Goal: Information Seeking & Learning: Learn about a topic

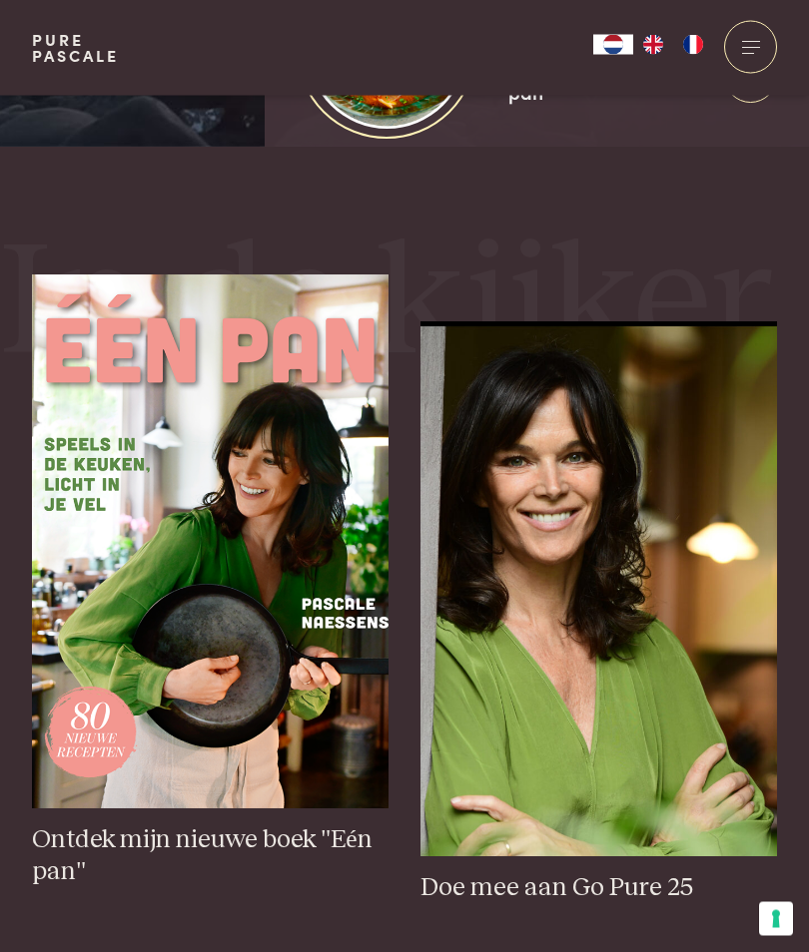
scroll to position [781, 0]
click at [123, 700] on img at bounding box center [210, 542] width 356 height 535
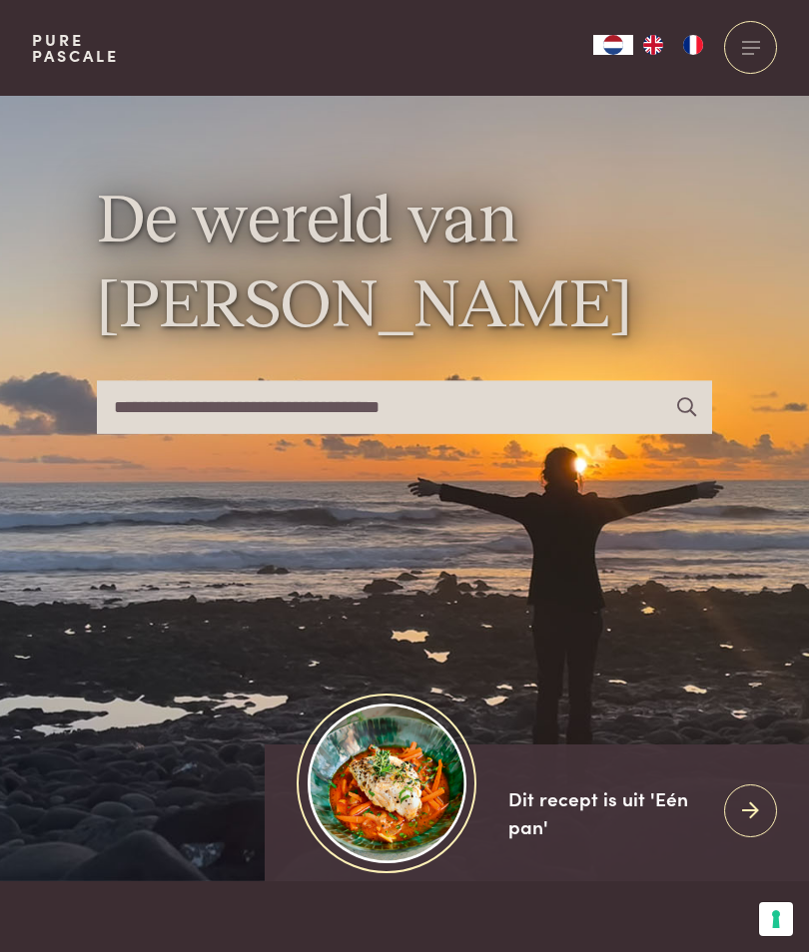
scroll to position [47, 0]
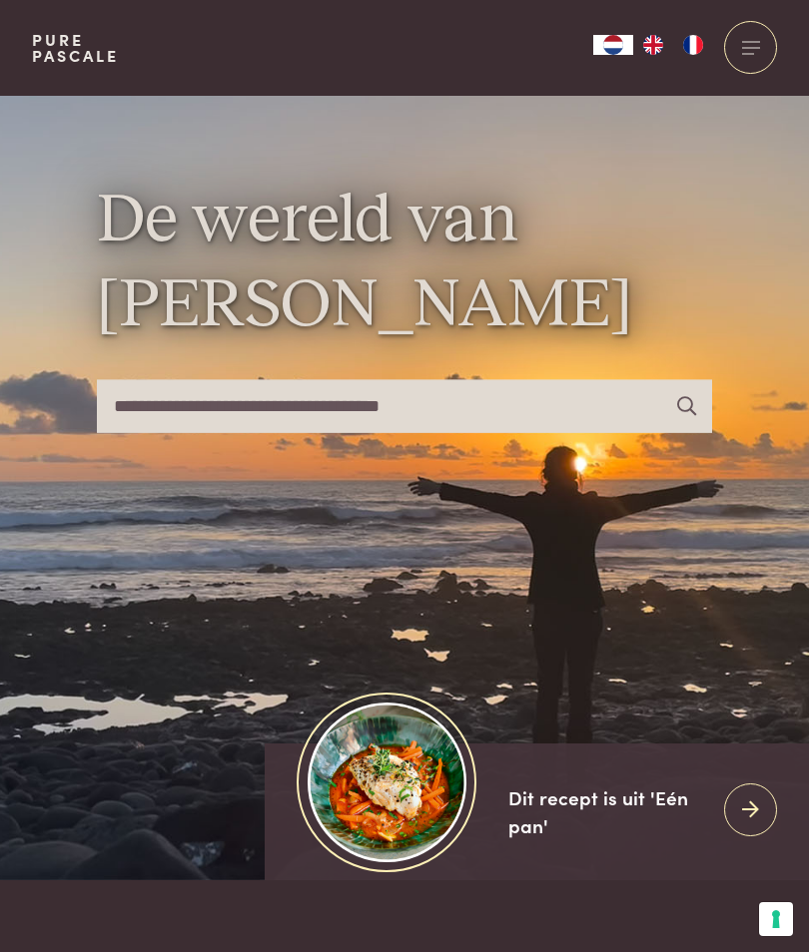
click at [468, 433] on input "text" at bounding box center [405, 406] width 616 height 53
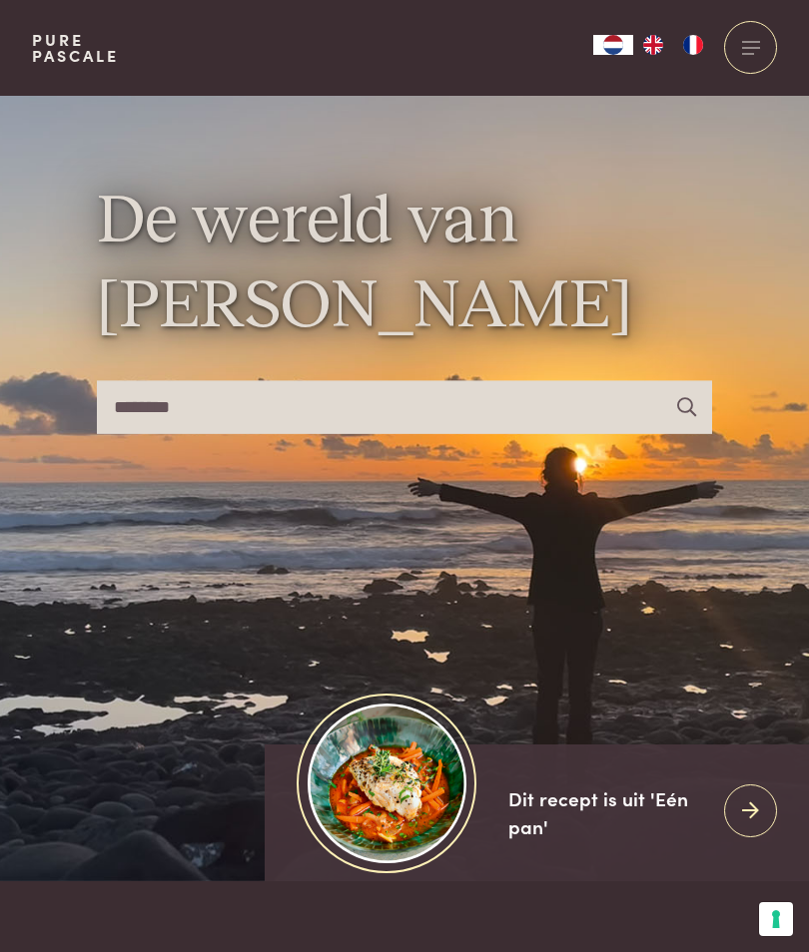
type input "********"
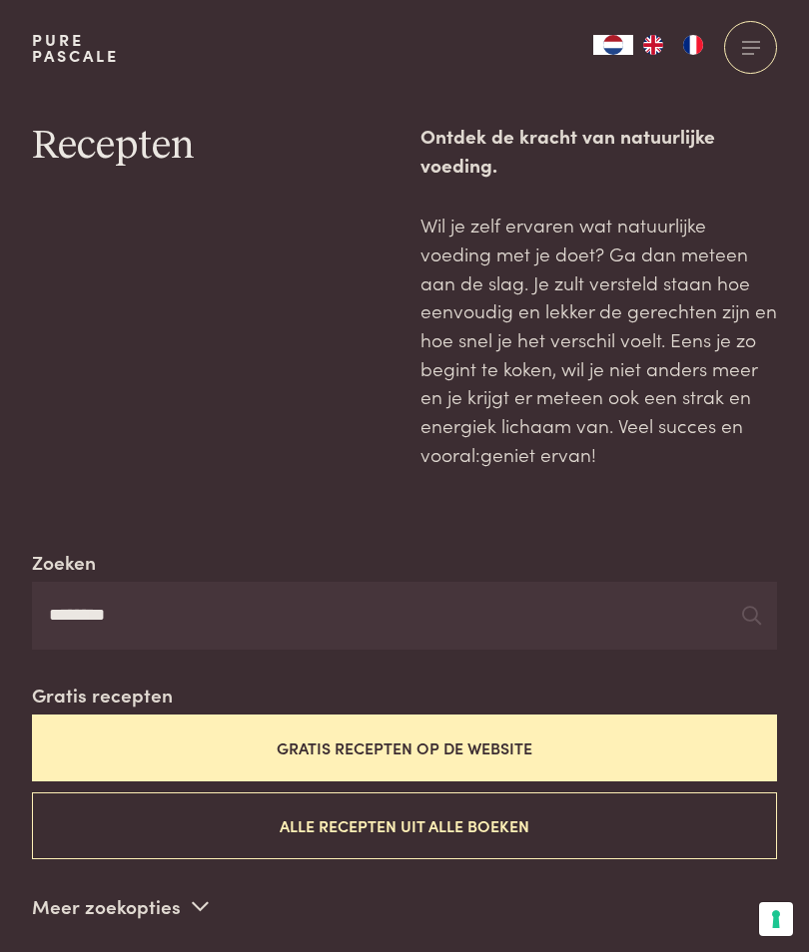
scroll to position [3, 0]
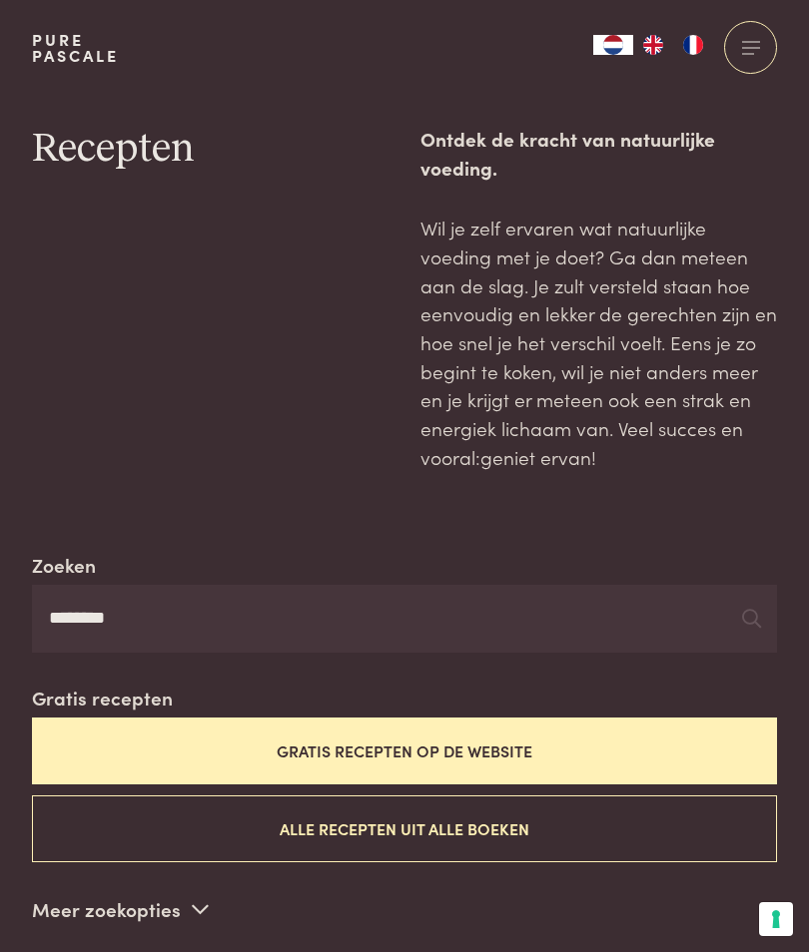
click at [557, 827] on button "Alle recepten uit alle boeken" at bounding box center [404, 829] width 745 height 67
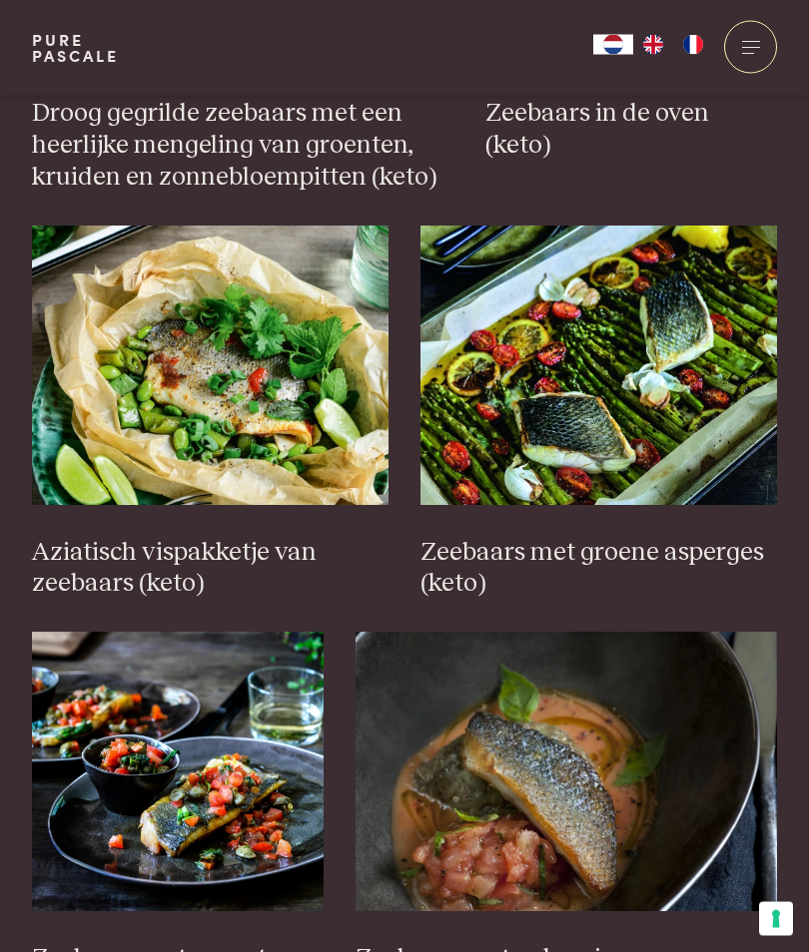
scroll to position [2077, 0]
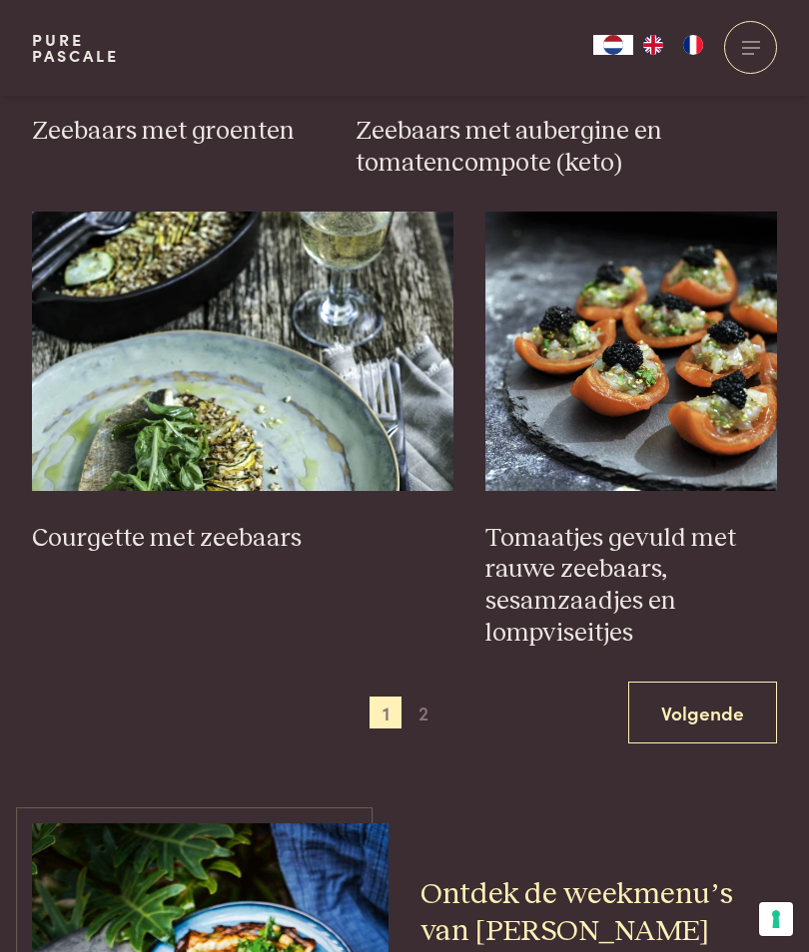
click at [692, 682] on link "Volgende" at bounding box center [702, 713] width 149 height 63
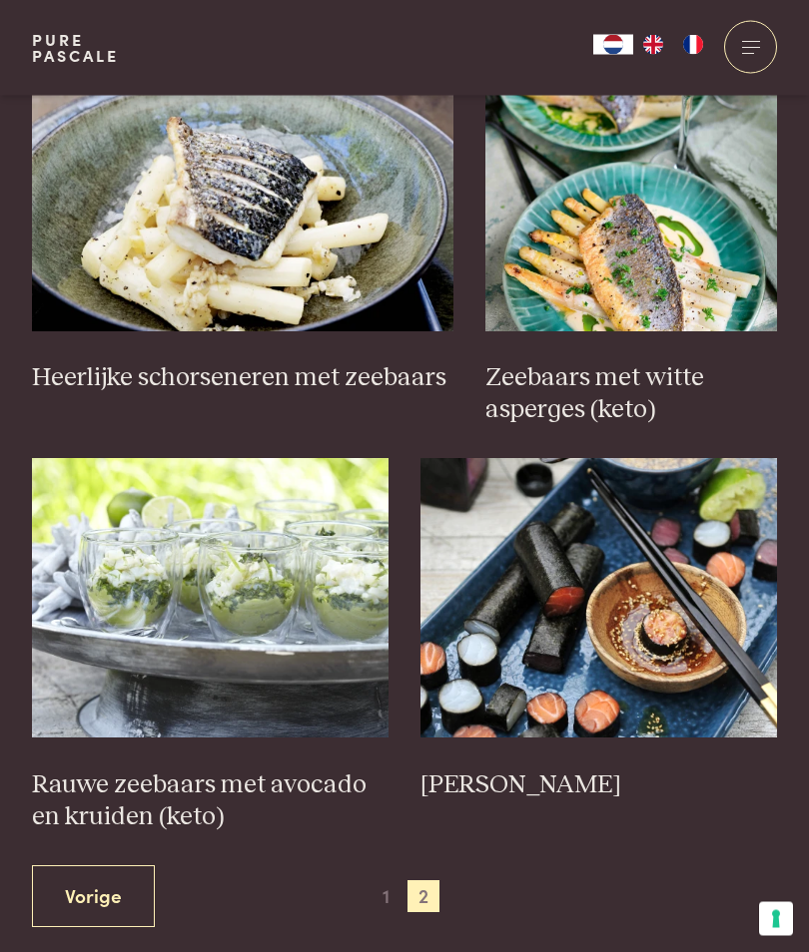
scroll to position [1753, 0]
click at [378, 882] on span "1" at bounding box center [385, 896] width 32 height 32
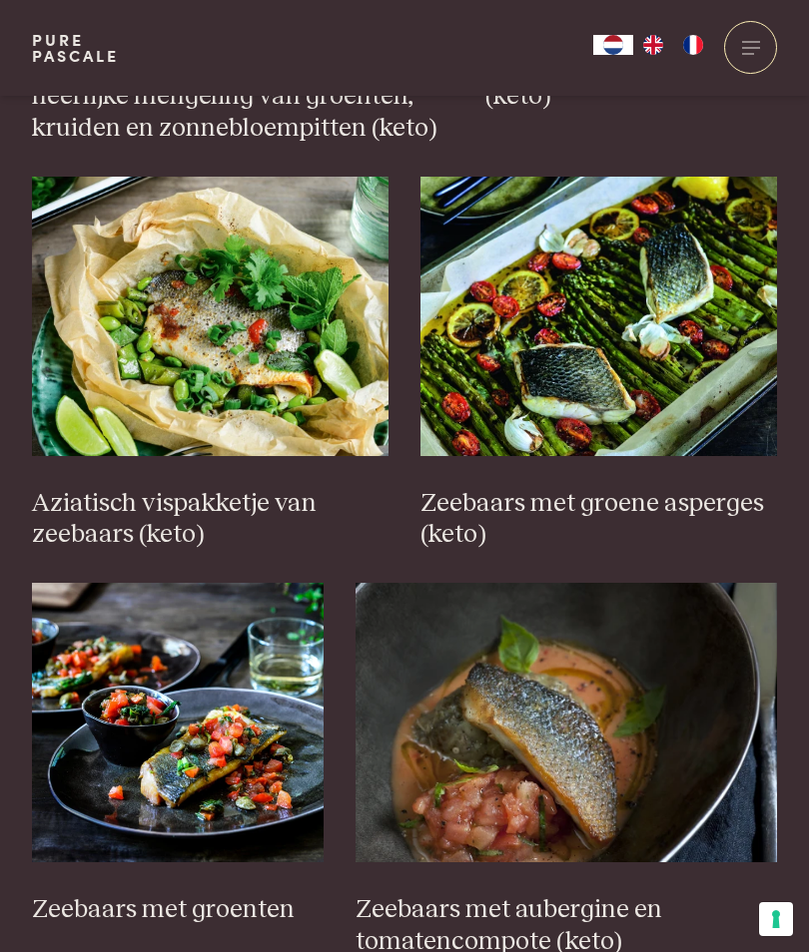
scroll to position [2141, 0]
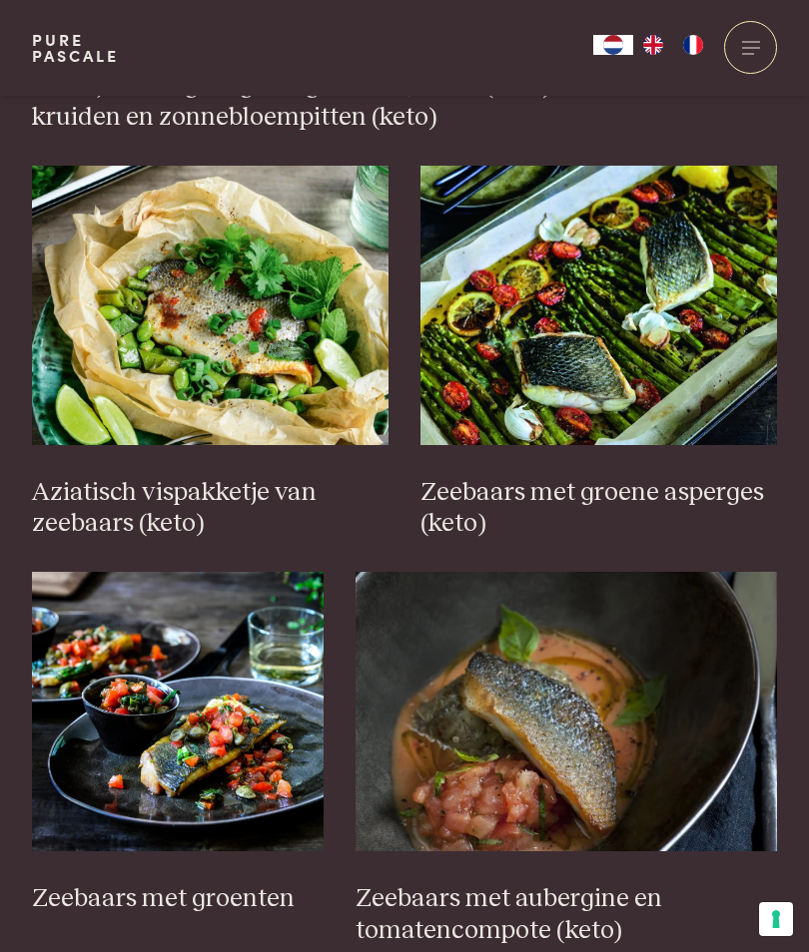
click at [189, 706] on img at bounding box center [177, 711] width 291 height 279
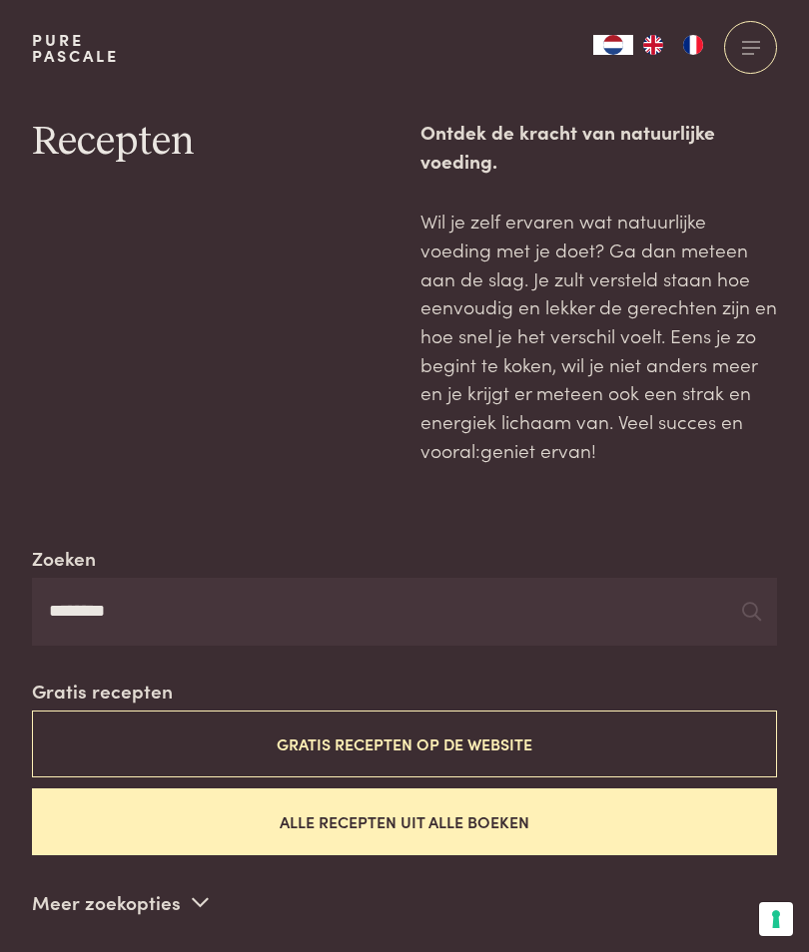
scroll to position [0, 0]
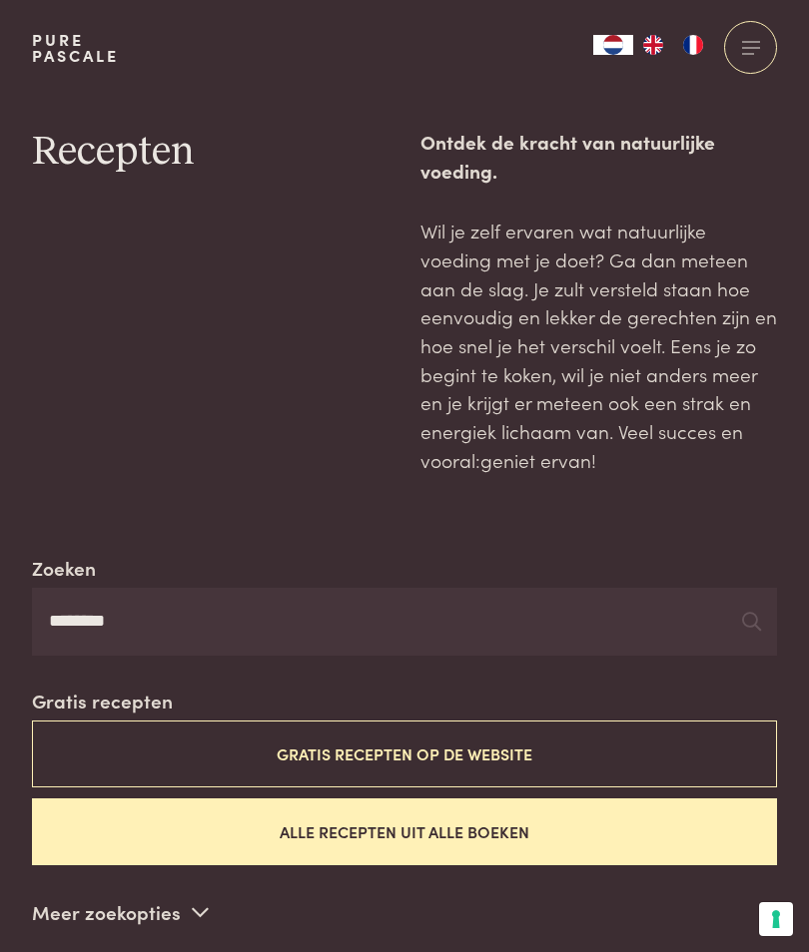
click at [184, 616] on input "********" at bounding box center [404, 622] width 745 height 68
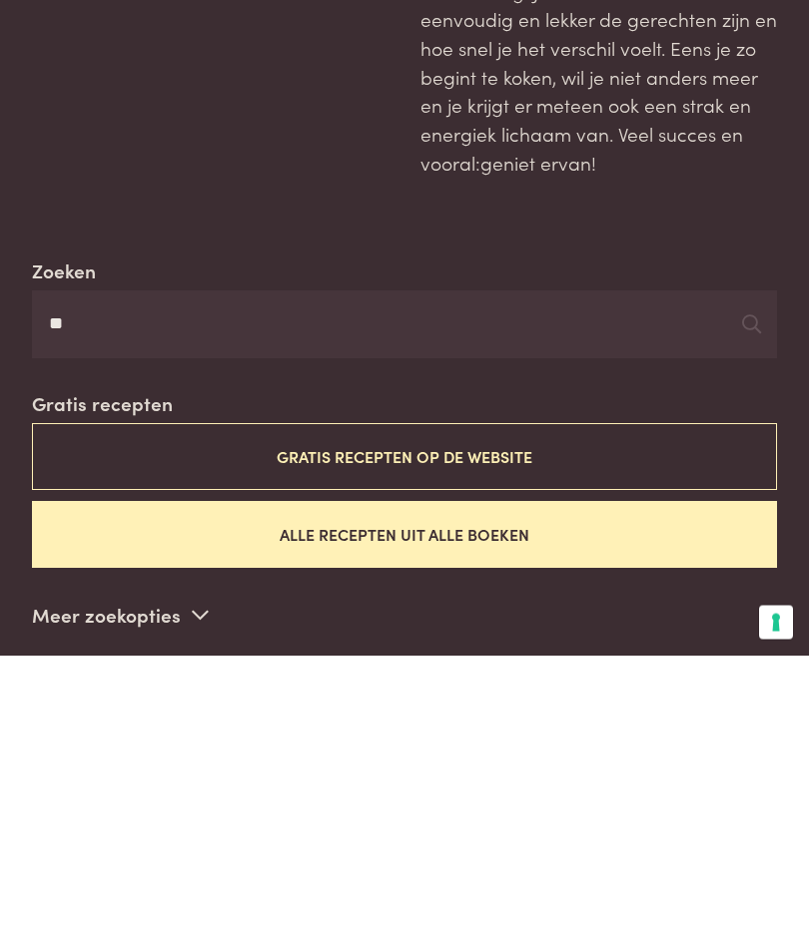
type input "*"
type input "*****"
click at [751, 612] on icon at bounding box center [751, 621] width 19 height 19
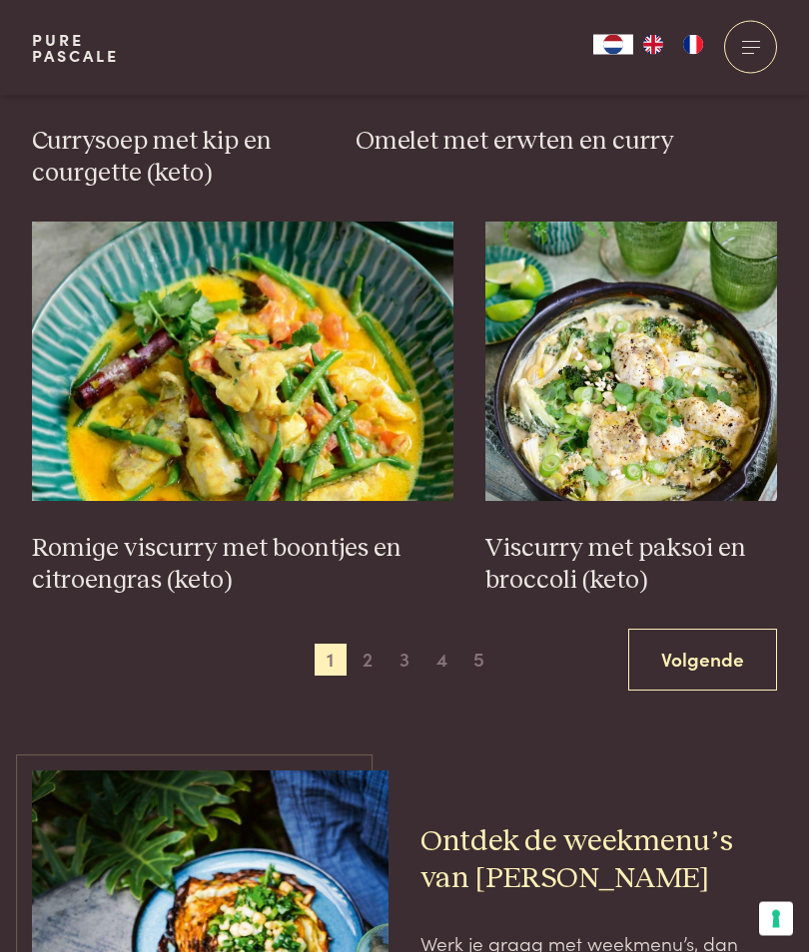
scroll to position [2804, 0]
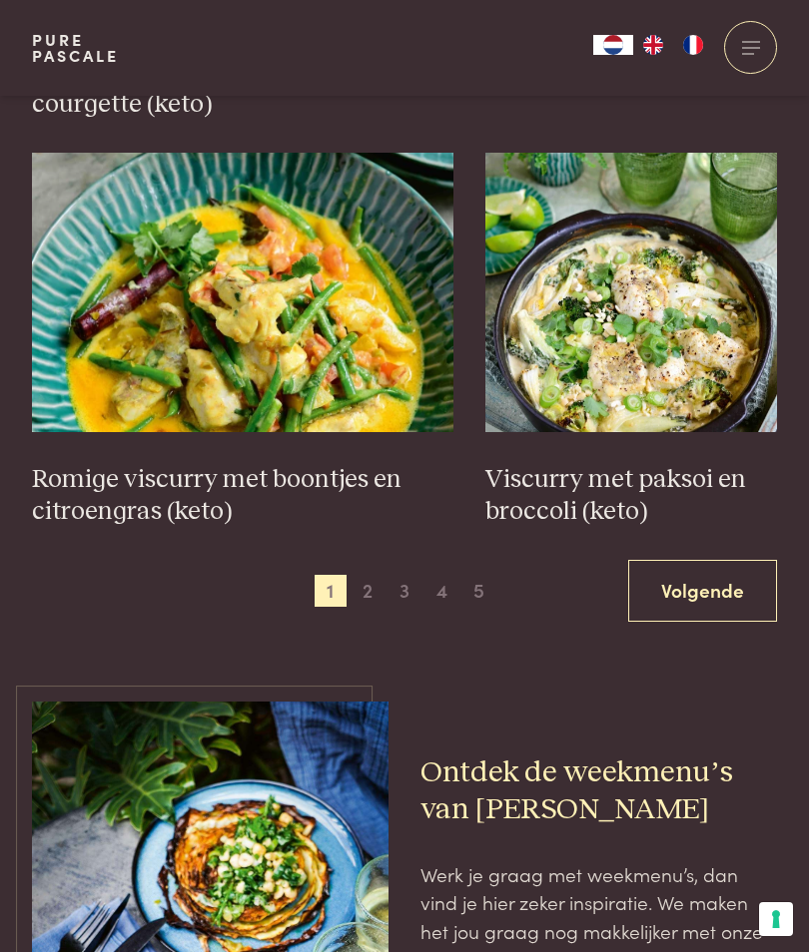
click at [692, 560] on link "Volgende" at bounding box center [702, 591] width 149 height 63
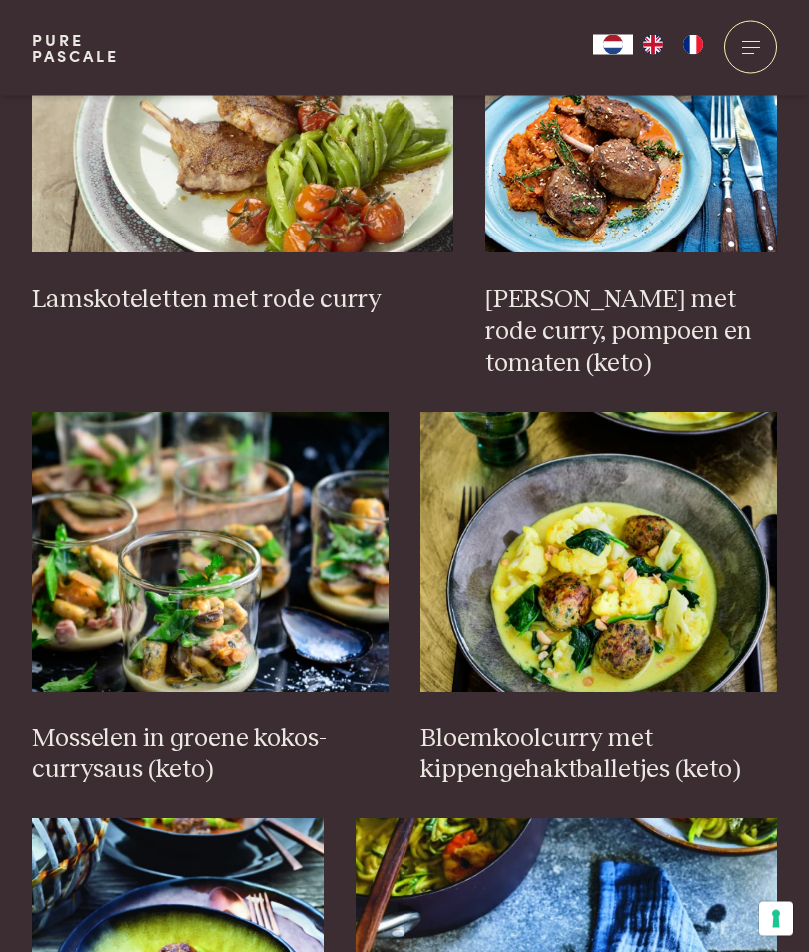
scroll to position [1895, 0]
click at [660, 594] on img at bounding box center [598, 551] width 356 height 279
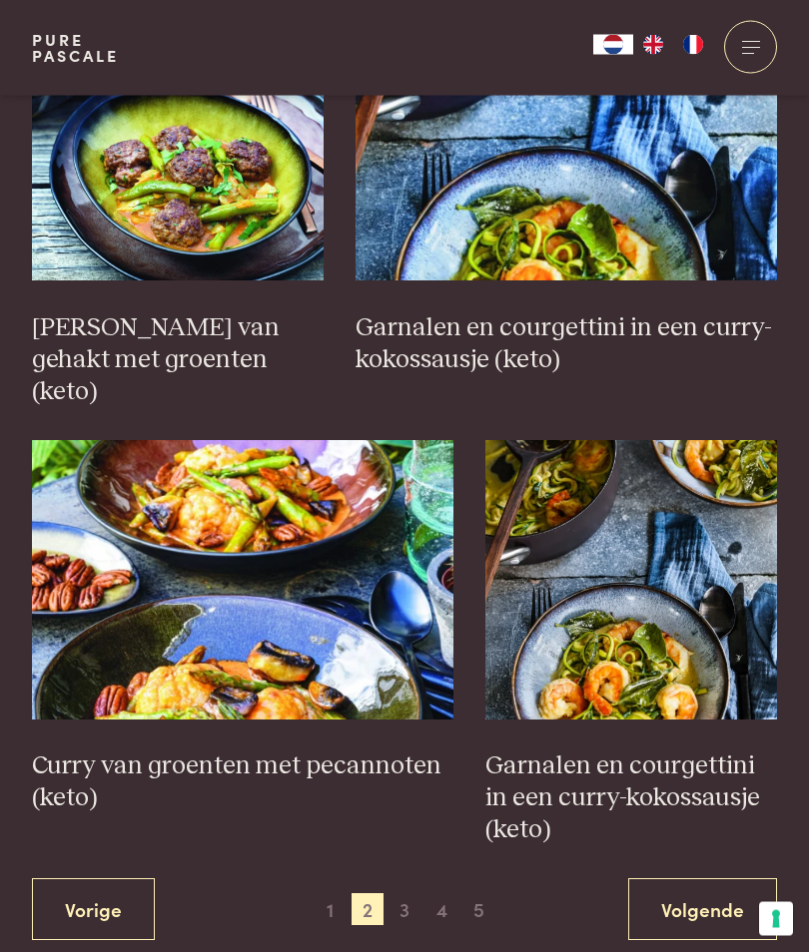
scroll to position [2728, 0]
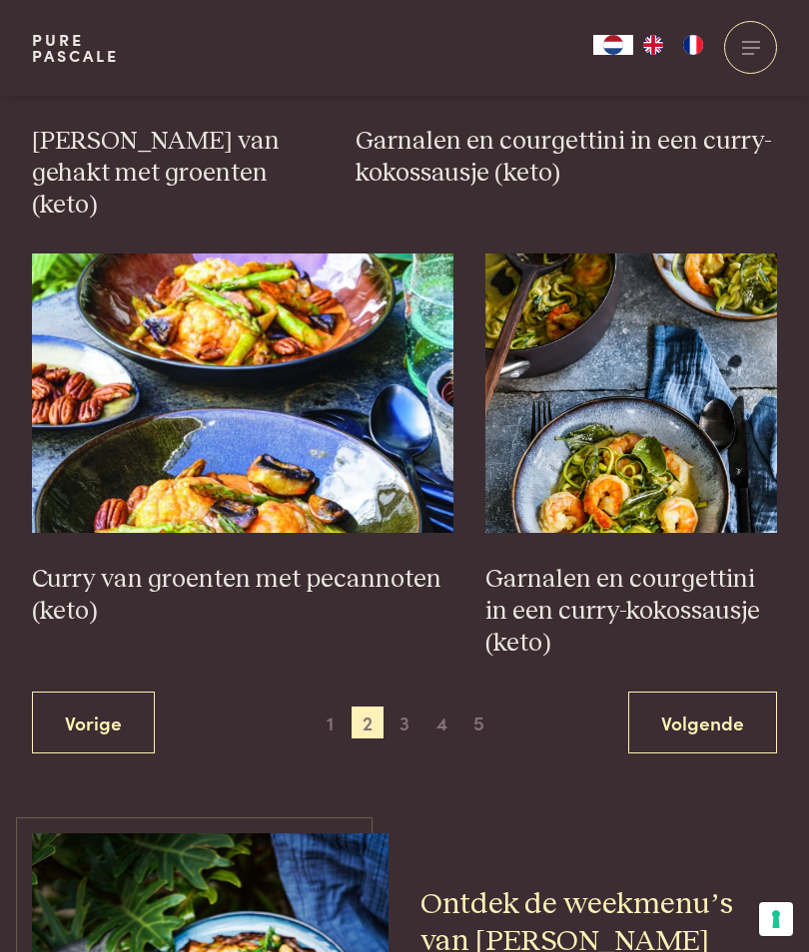
click at [711, 692] on link "Volgende" at bounding box center [702, 723] width 149 height 63
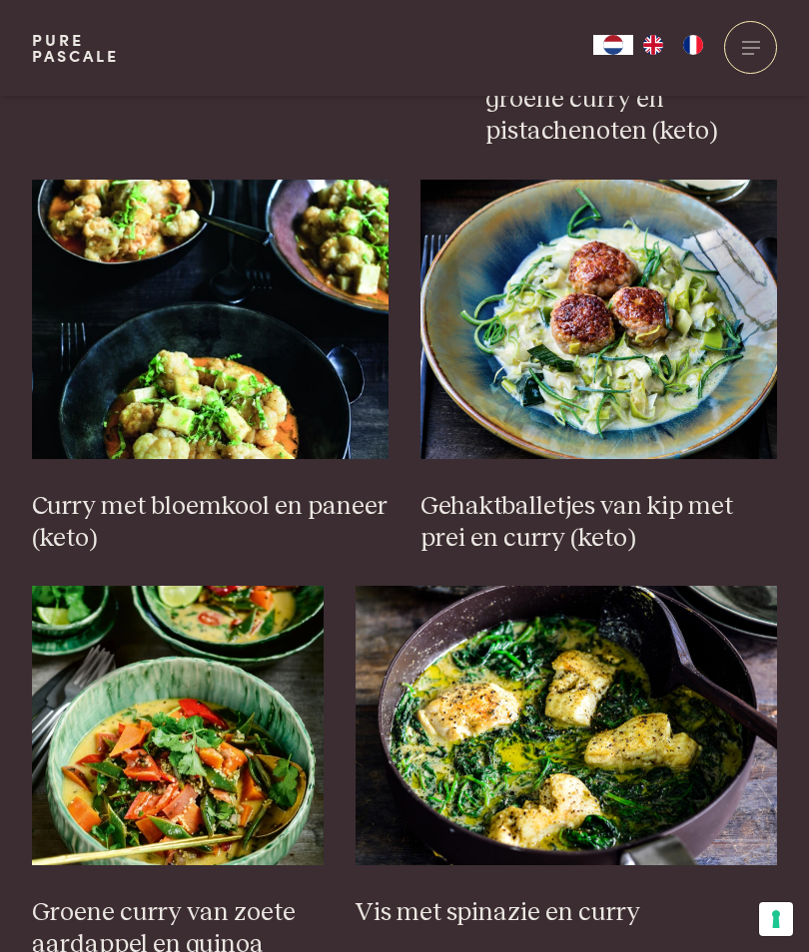
scroll to position [2098, 0]
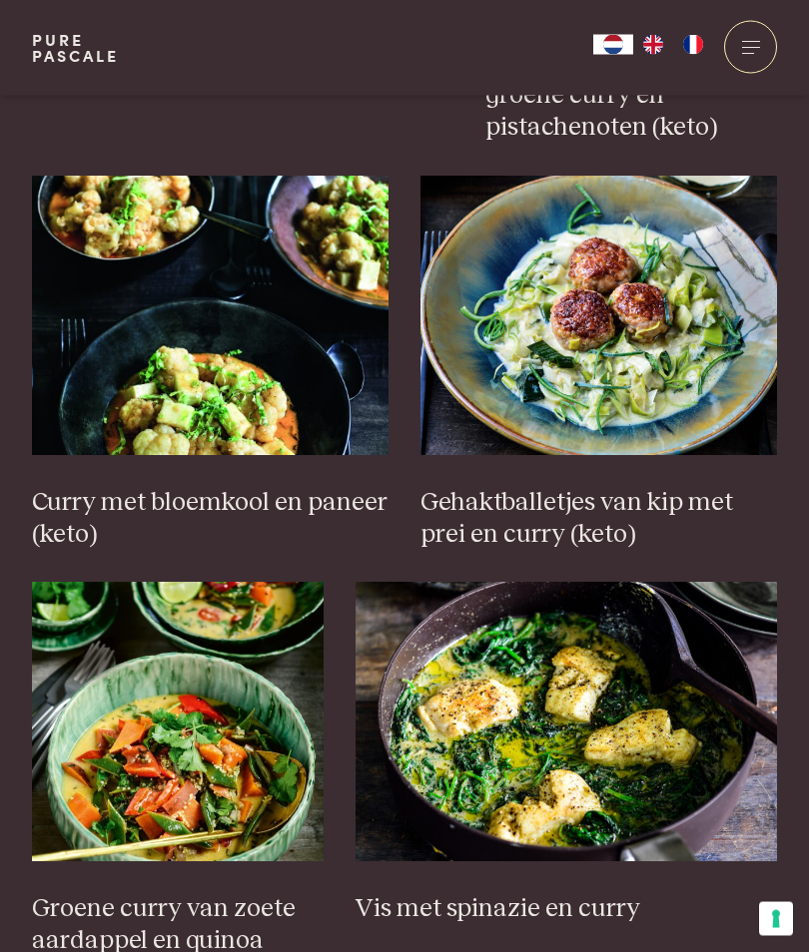
click at [686, 488] on h3 "Gehaktballetjes van kip met prei en curry (keto)" at bounding box center [598, 520] width 356 height 64
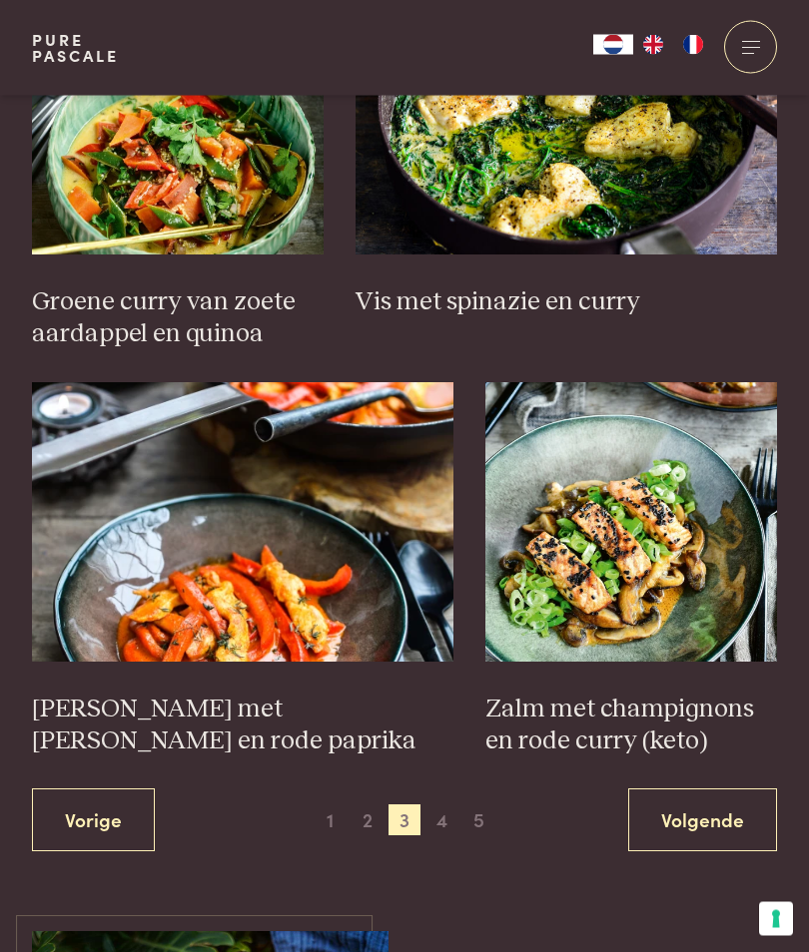
scroll to position [2706, 0]
click at [725, 789] on link "Volgende" at bounding box center [702, 820] width 149 height 63
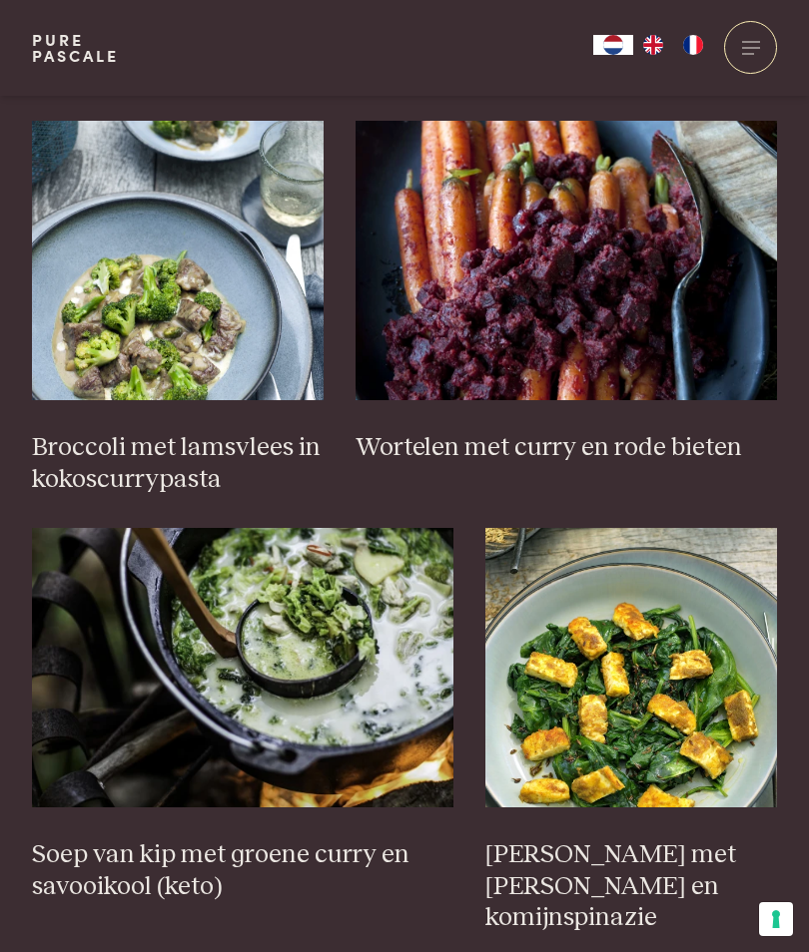
scroll to position [2568, 0]
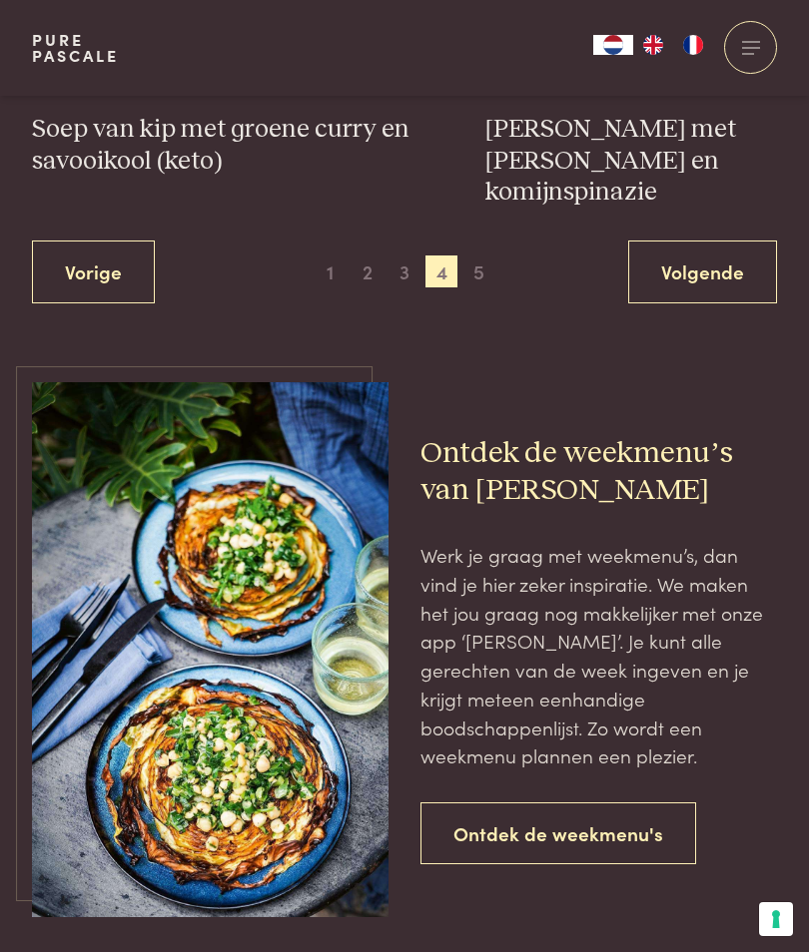
click at [652, 803] on link "Ontdek de weekmenu's" at bounding box center [558, 834] width 276 height 63
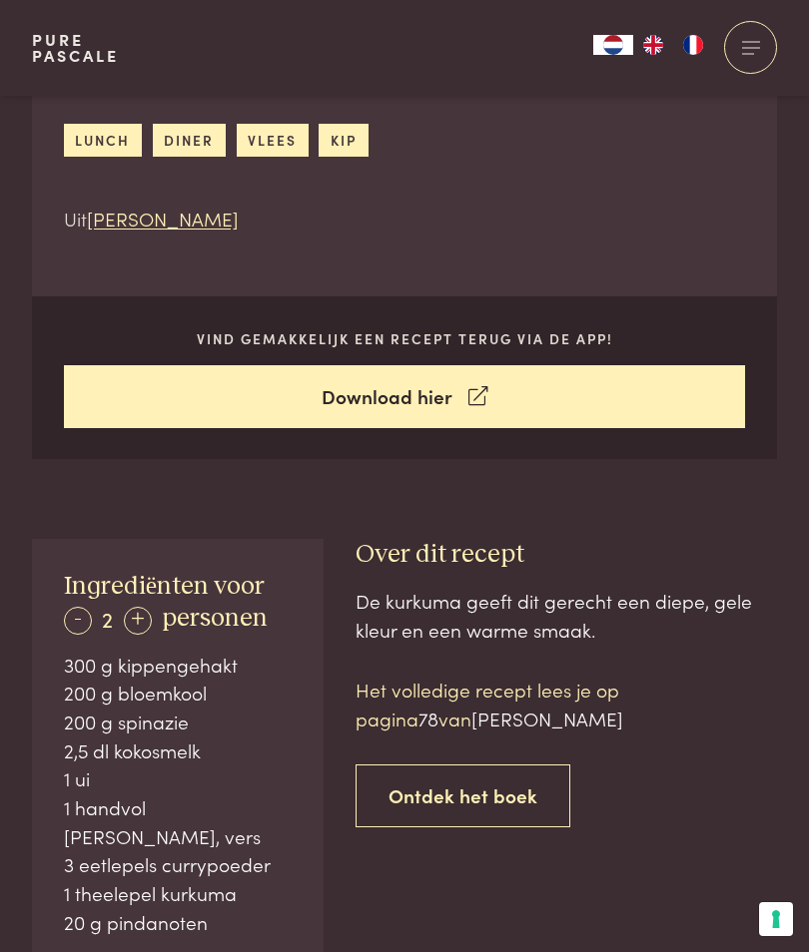
scroll to position [608, 0]
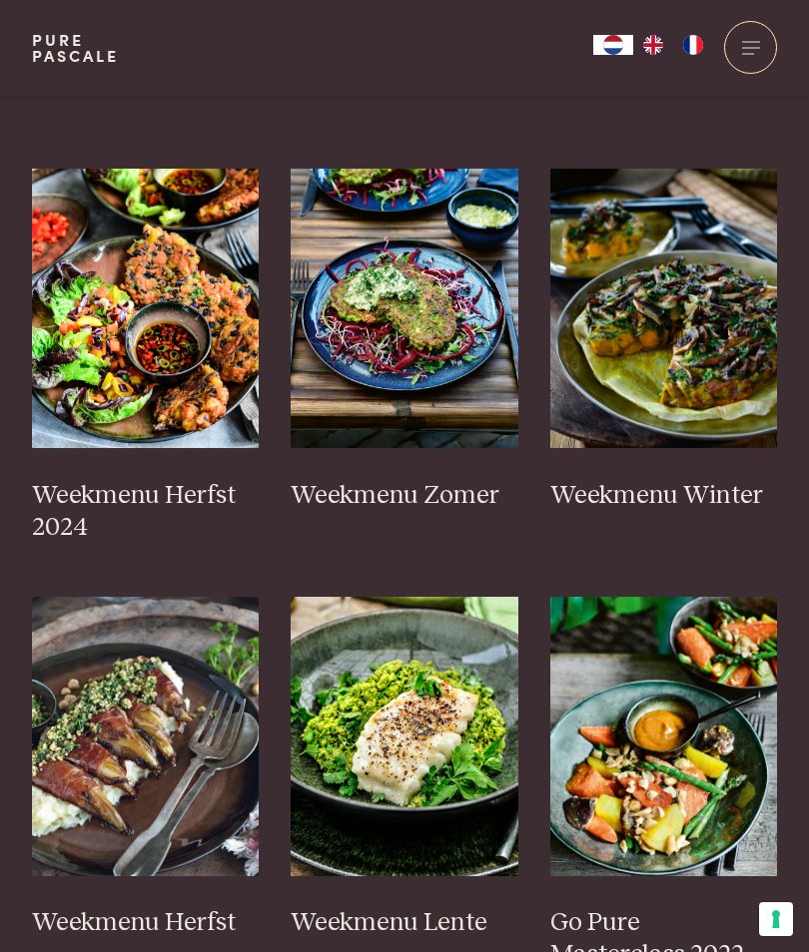
scroll to position [581, 0]
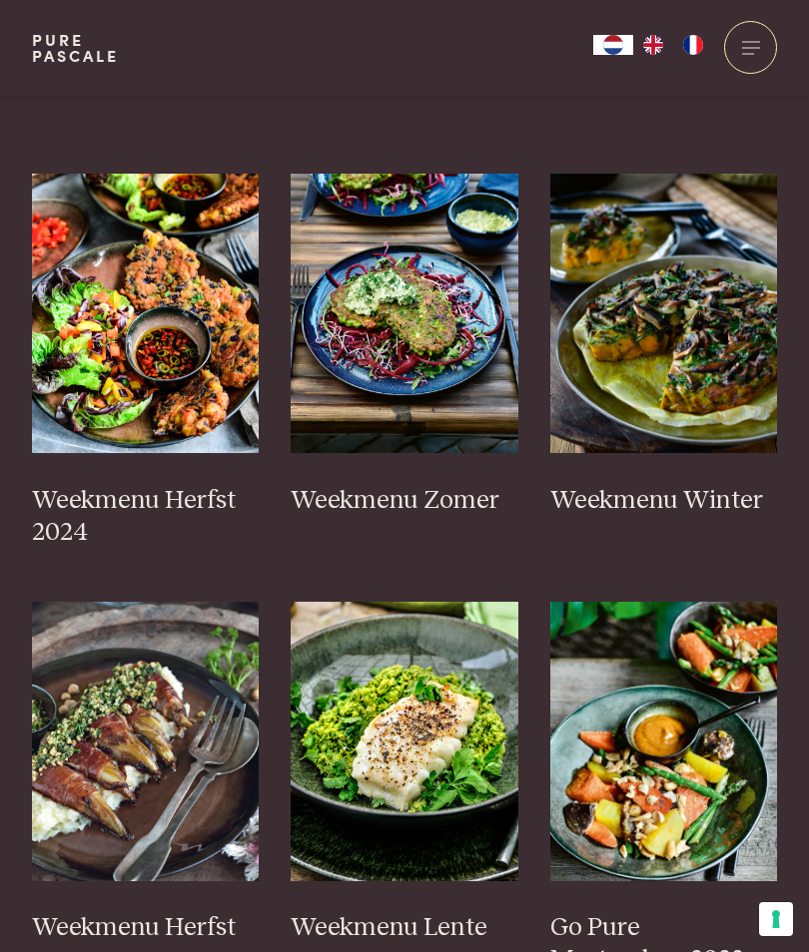
click at [113, 485] on h3 "Weekmenu Herfst 2024" at bounding box center [146, 517] width 228 height 64
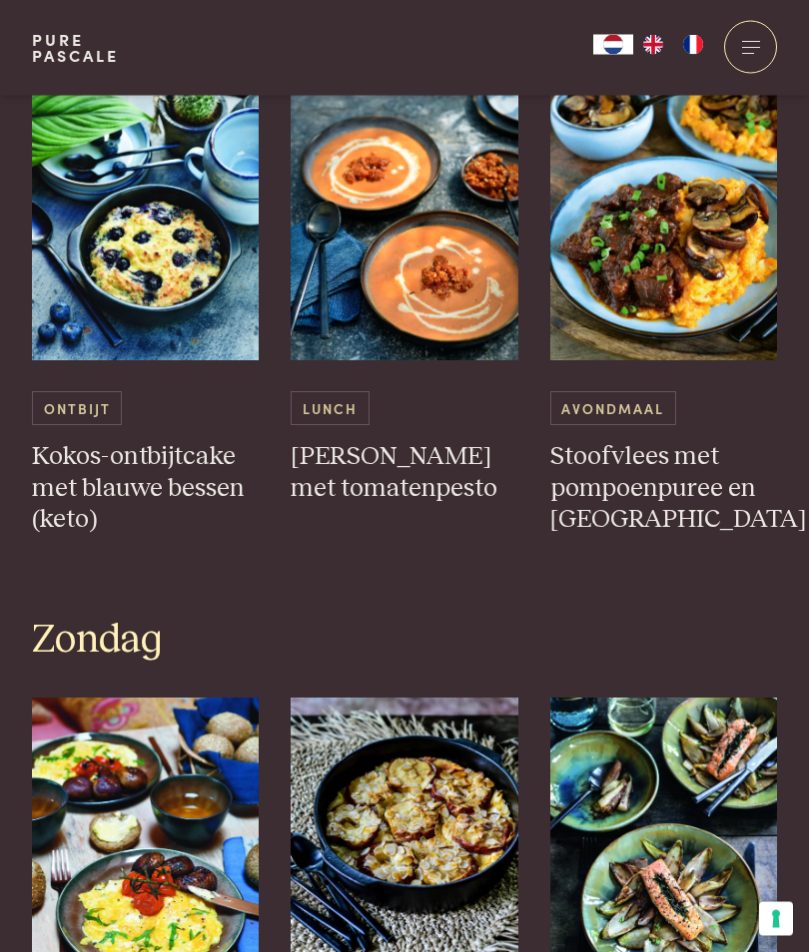
scroll to position [4174, 0]
click at [92, 441] on h3 "Kokos-ontbijtcake met blauwe bessen (keto)" at bounding box center [146, 489] width 228 height 96
